Goal: Task Accomplishment & Management: Use online tool/utility

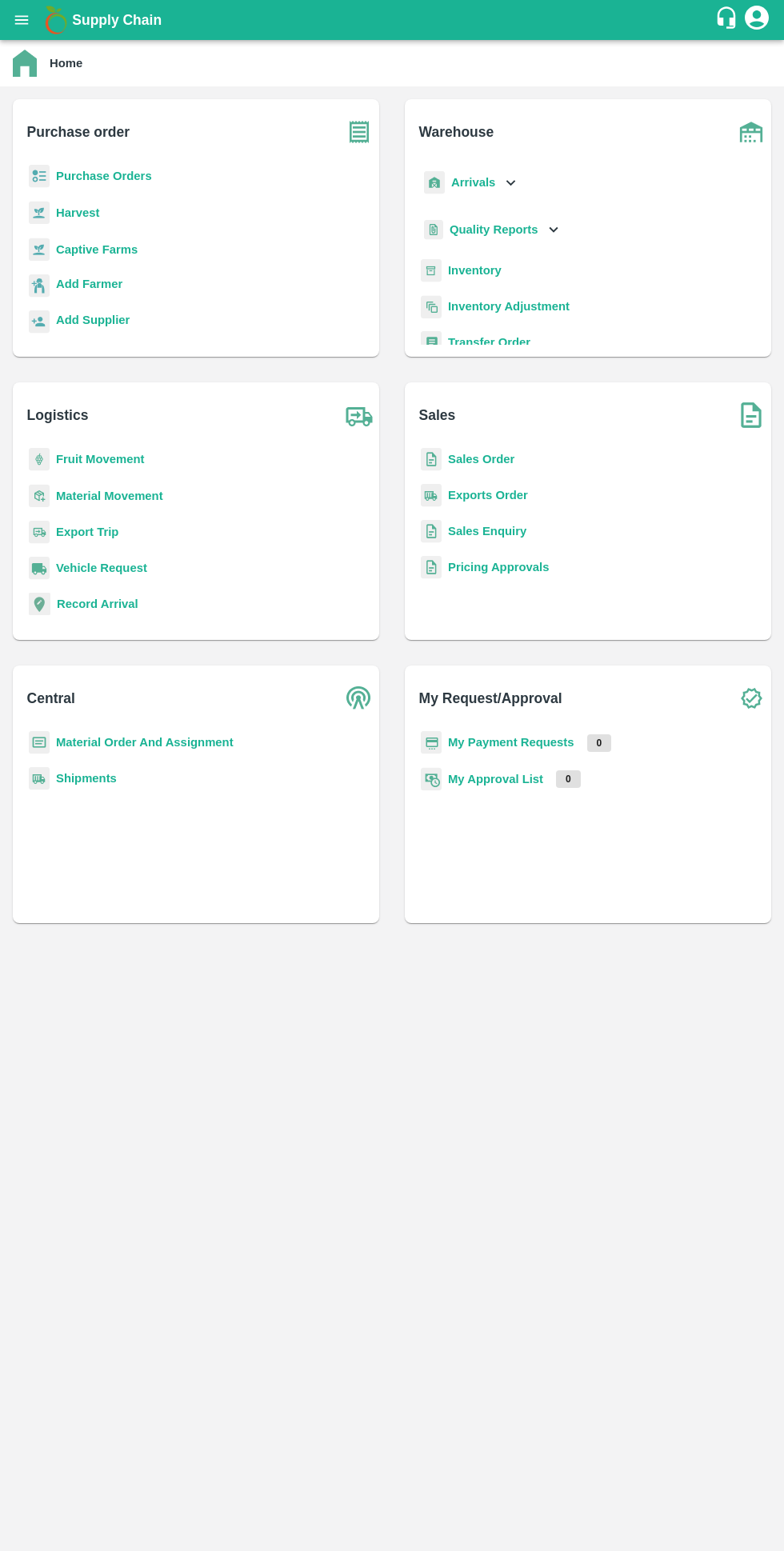
click at [95, 176] on b "Purchase Orders" at bounding box center [104, 175] width 96 height 13
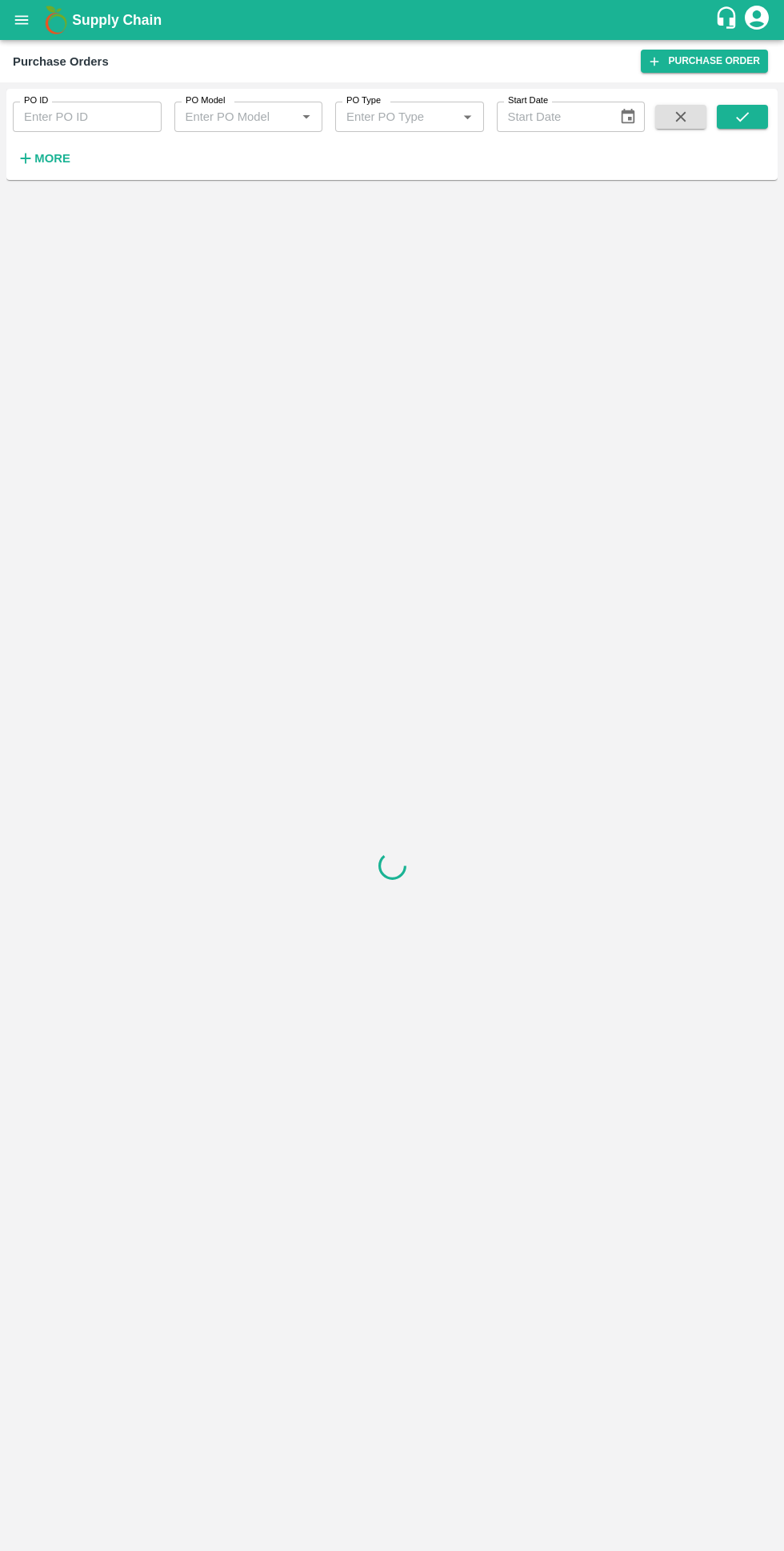
click at [51, 169] on button "More" at bounding box center [43, 158] width 61 height 27
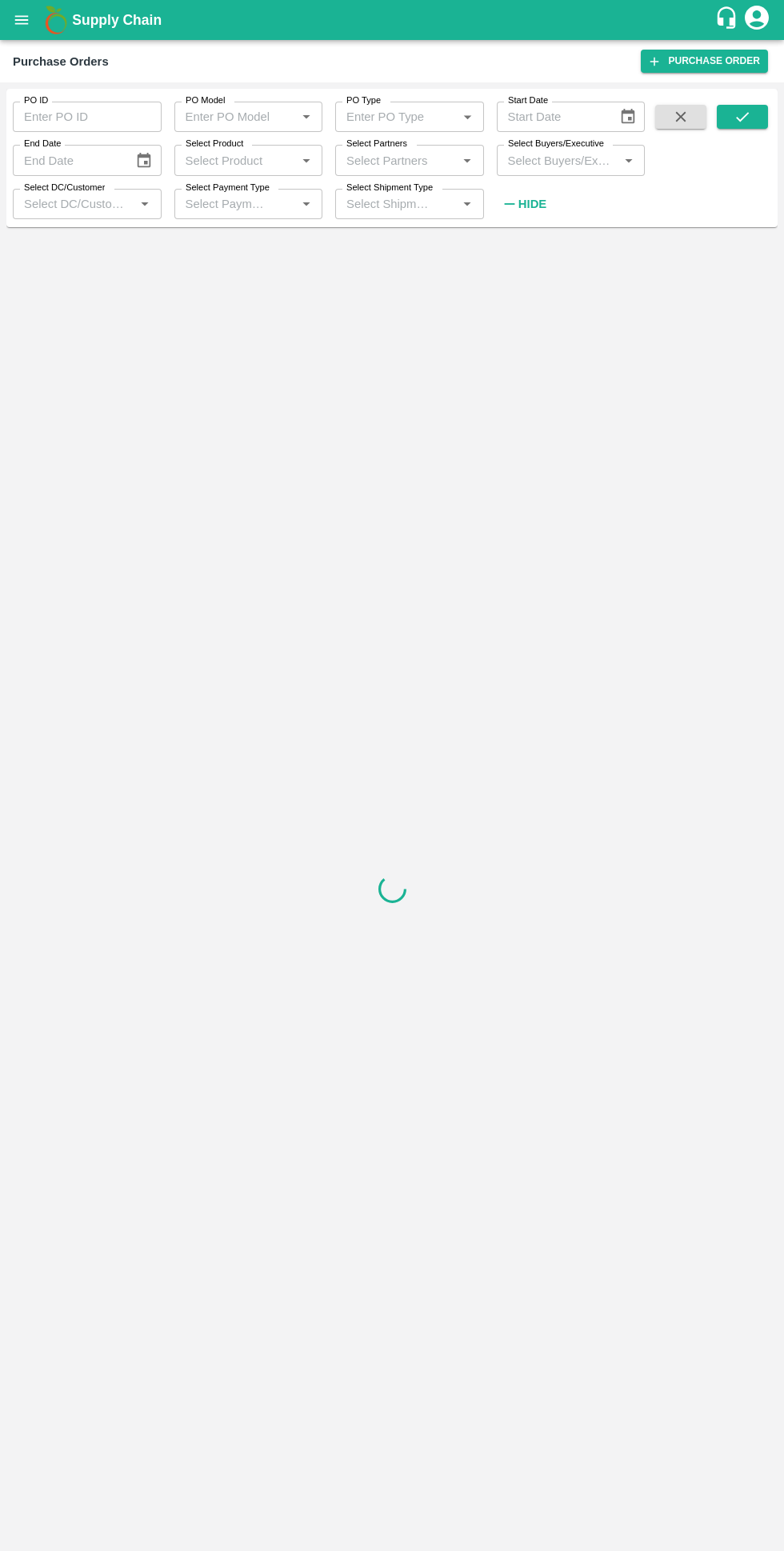
click at [552, 153] on input "Select Buyers/Executive" at bounding box center [557, 160] width 113 height 21
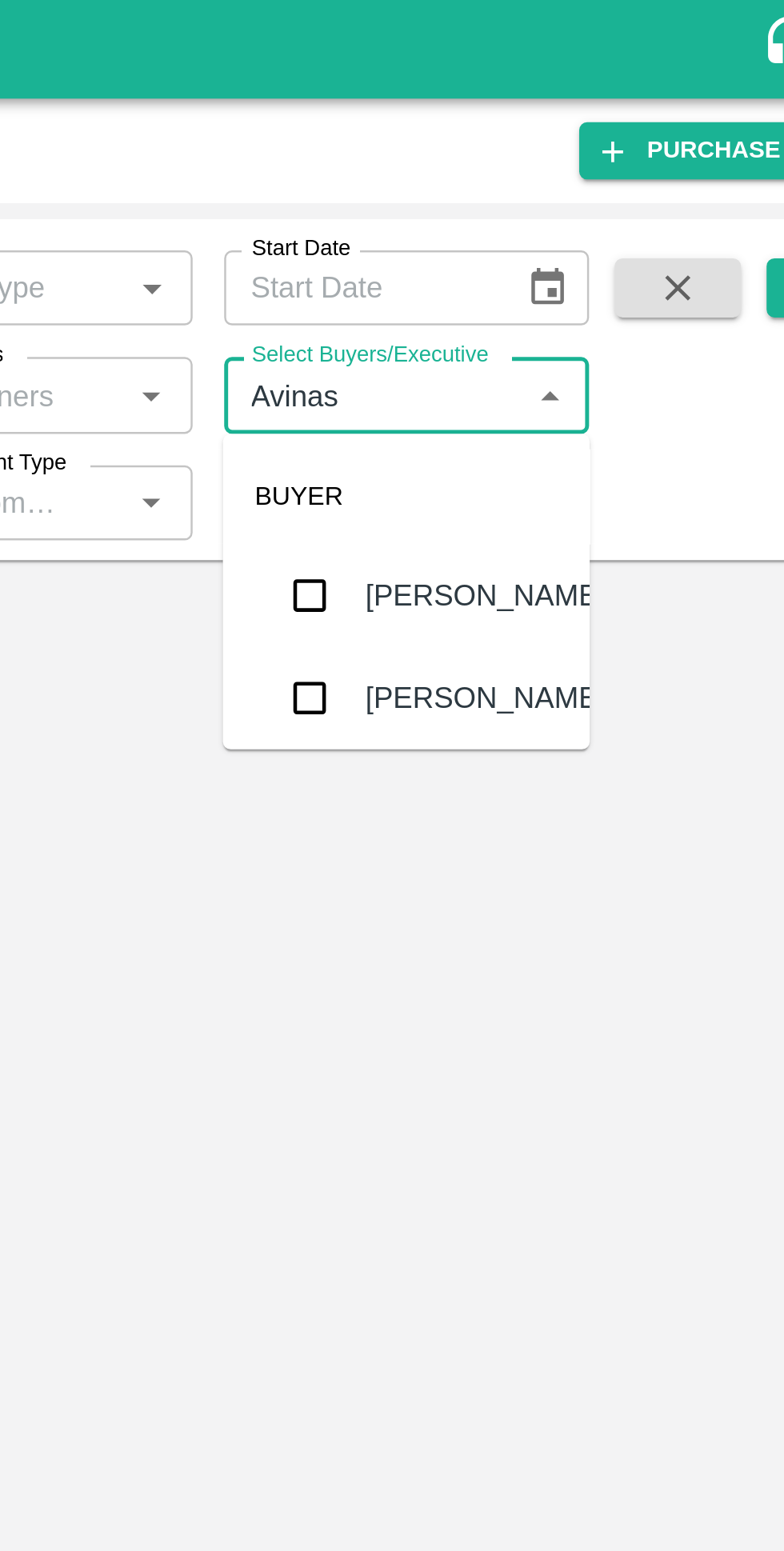
type input "Avinash"
click at [531, 285] on input "checkbox" at bounding box center [531, 283] width 32 height 32
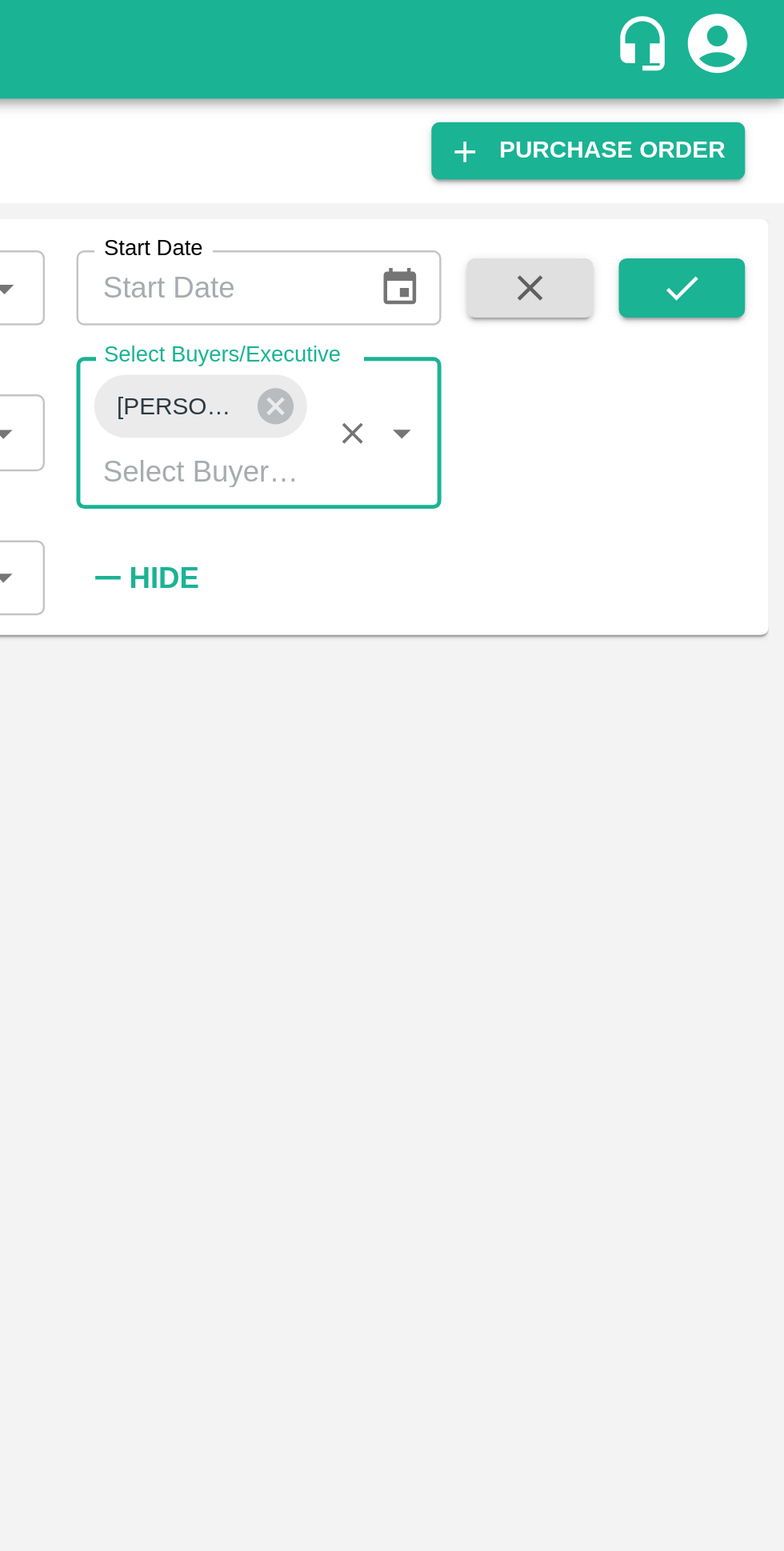
click at [745, 119] on icon "submit" at bounding box center [742, 116] width 18 height 18
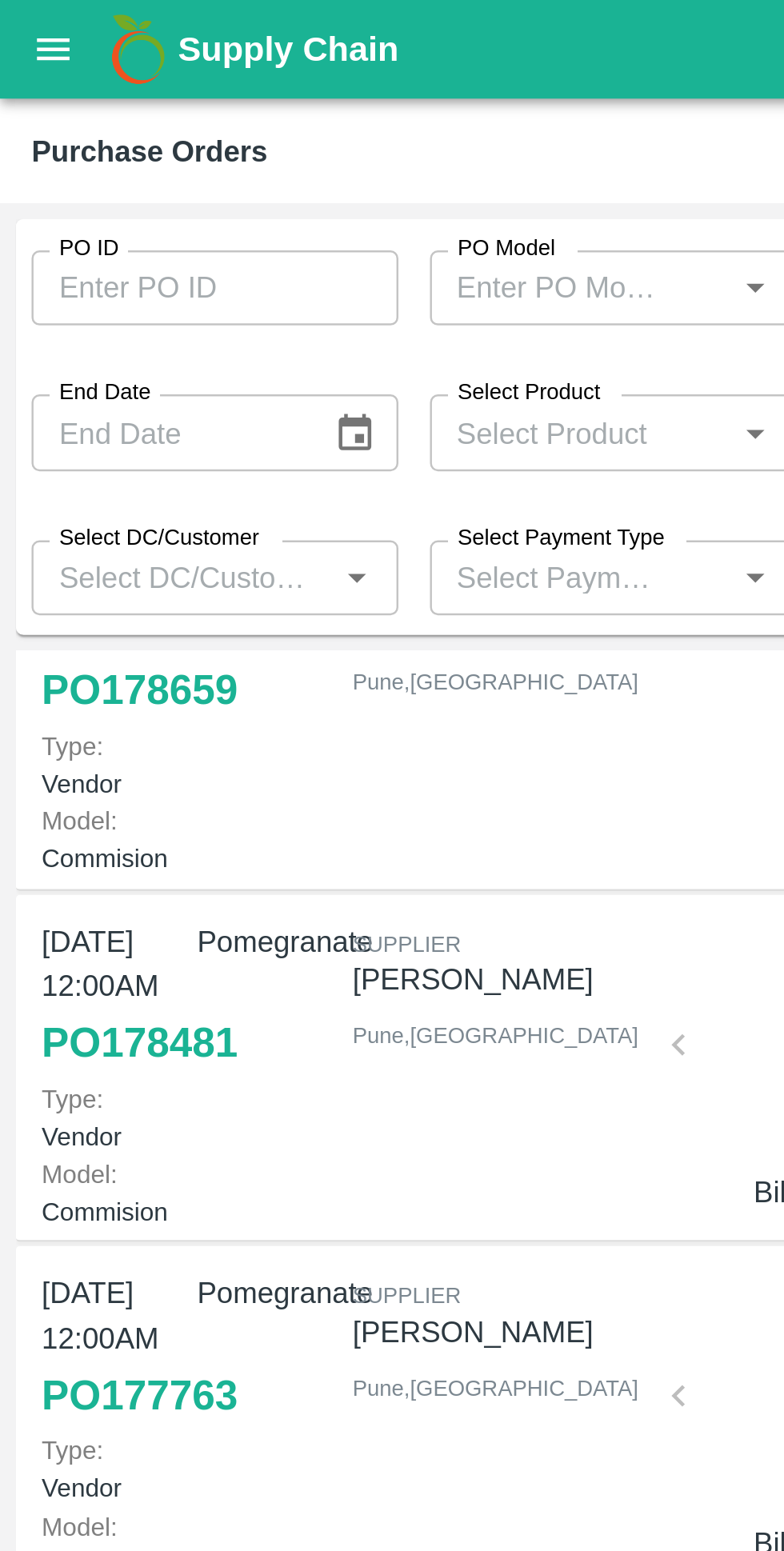
scroll to position [441, 0]
